Goal: Information Seeking & Learning: Learn about a topic

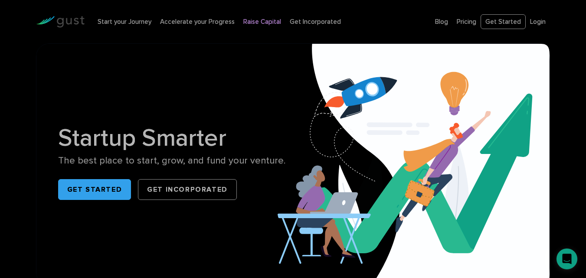
click at [253, 20] on link "Raise Capital" at bounding box center [262, 22] width 38 height 8
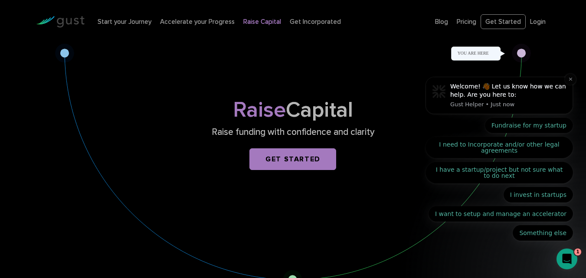
click at [570, 78] on icon "Dismiss notification" at bounding box center [570, 79] width 5 height 5
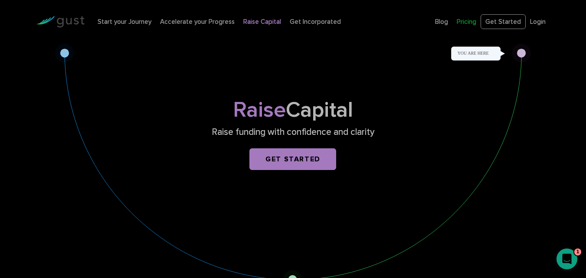
click at [476, 22] on link "Pricing" at bounding box center [466, 22] width 20 height 8
